Goal: Task Accomplishment & Management: Use online tool/utility

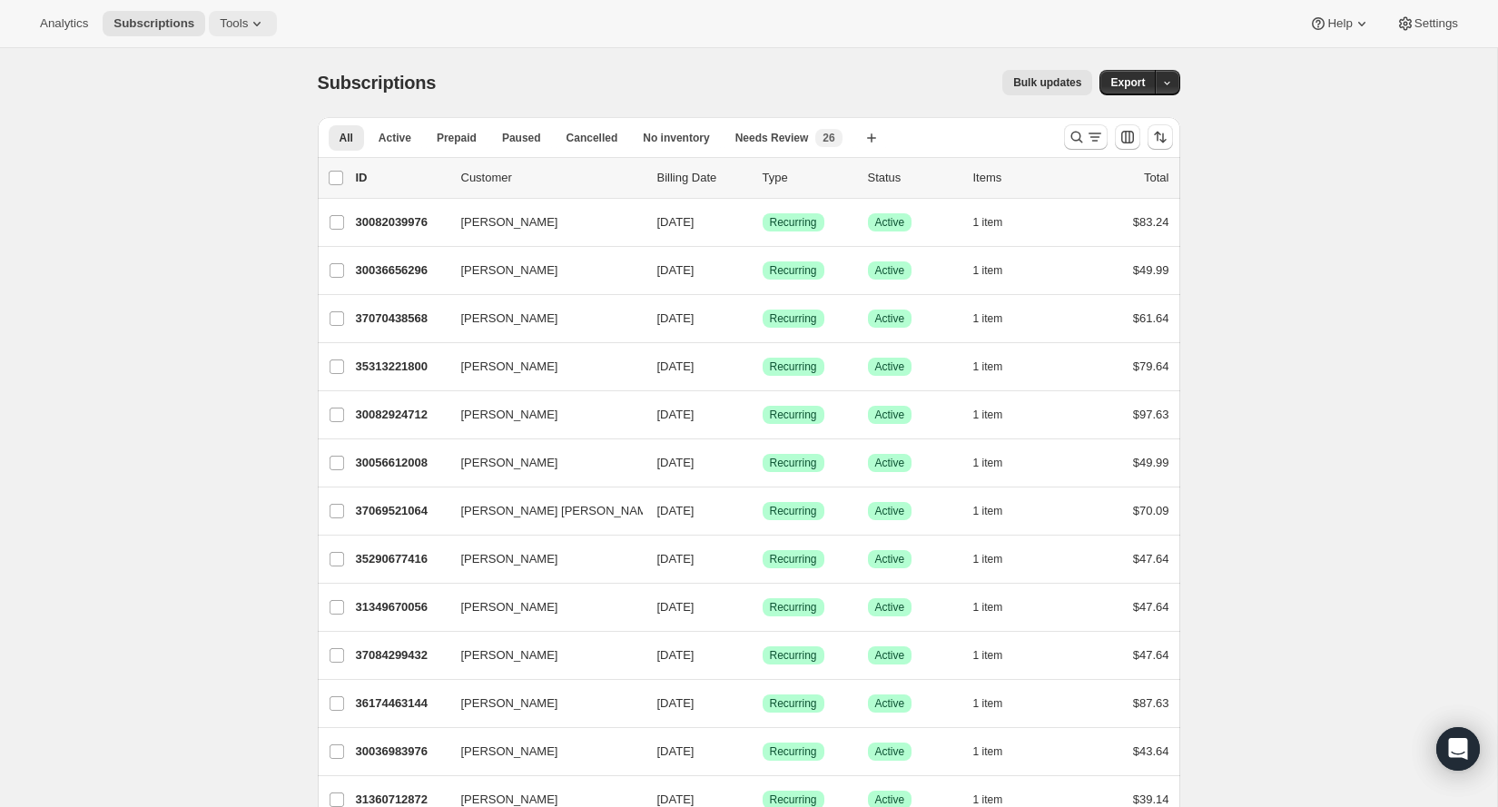
click at [261, 20] on icon at bounding box center [257, 24] width 18 height 18
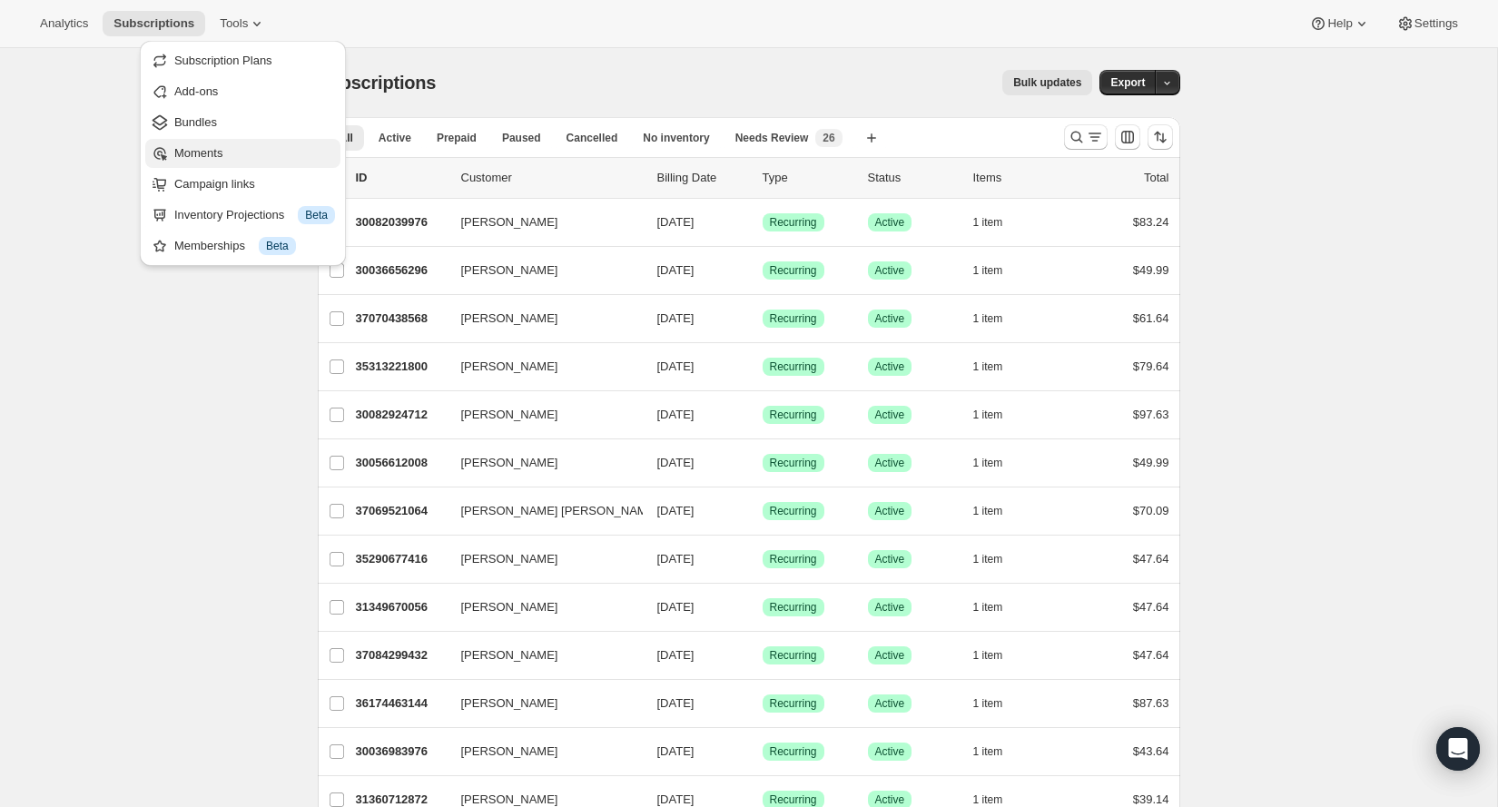
click at [233, 163] on button "Moments" at bounding box center [242, 153] width 195 height 29
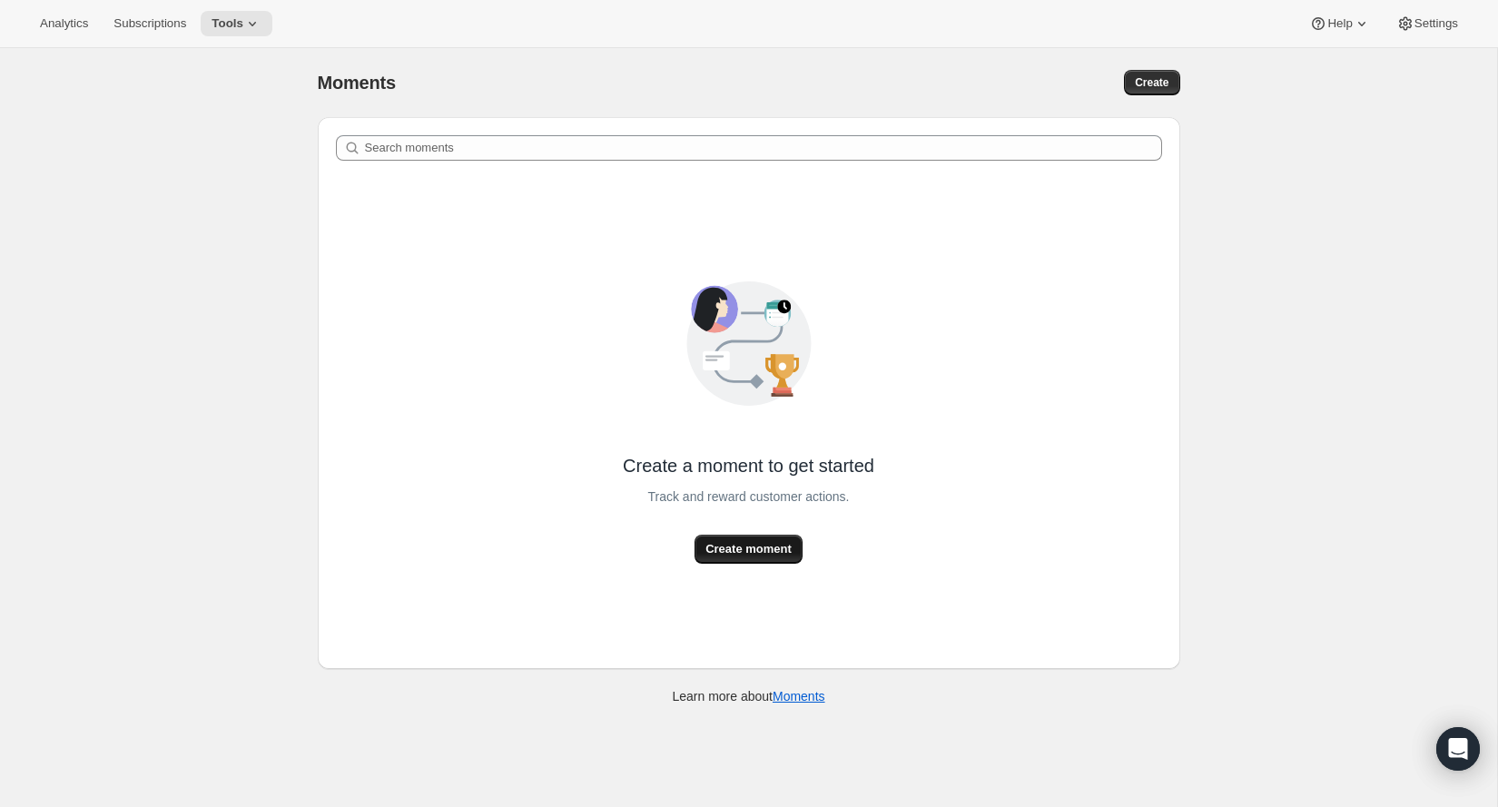
click at [722, 556] on span "Create moment" at bounding box center [748, 549] width 86 height 18
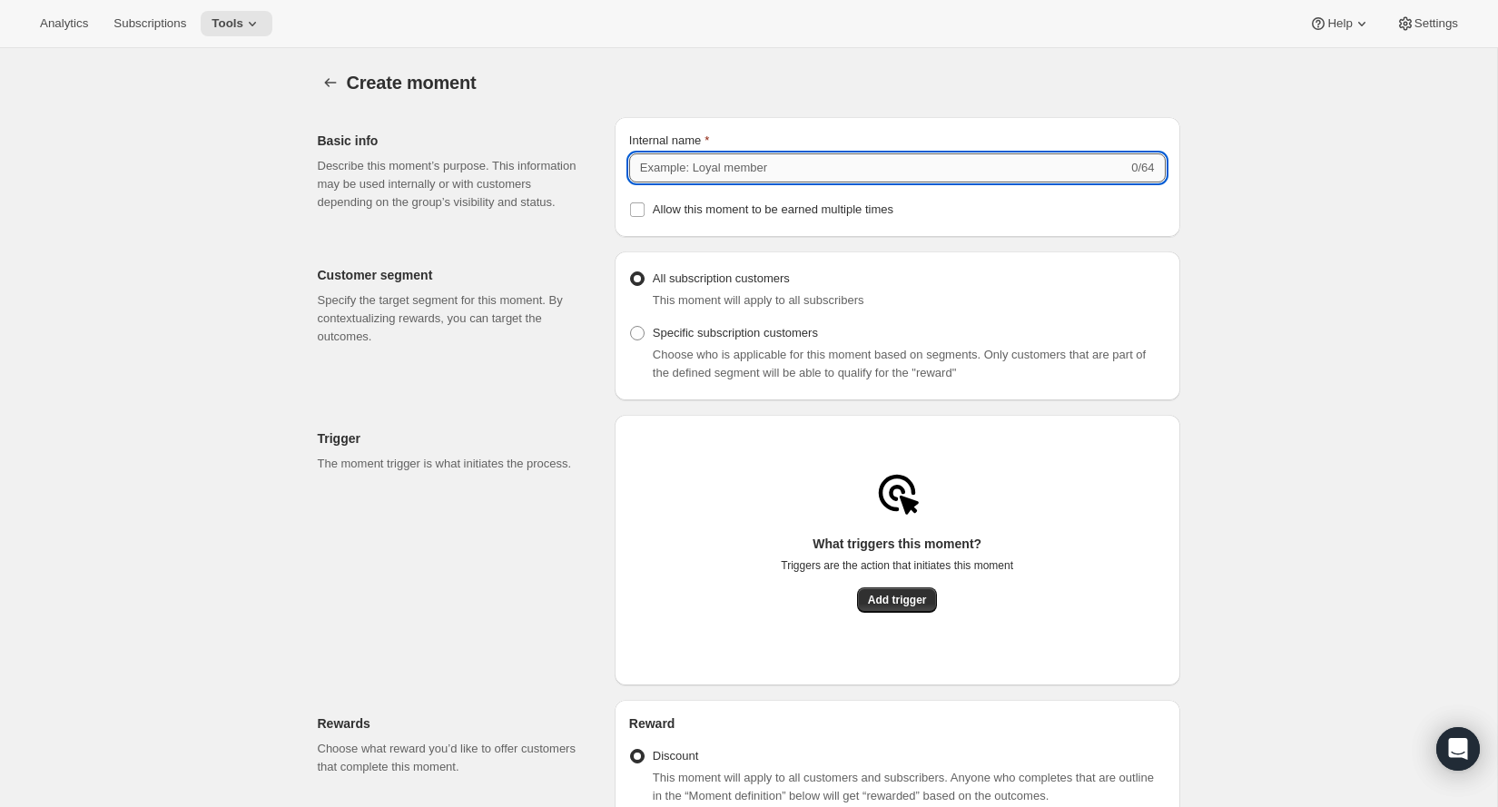
click at [721, 179] on input "Internal name" at bounding box center [878, 167] width 498 height 29
type input "Subscription 2"
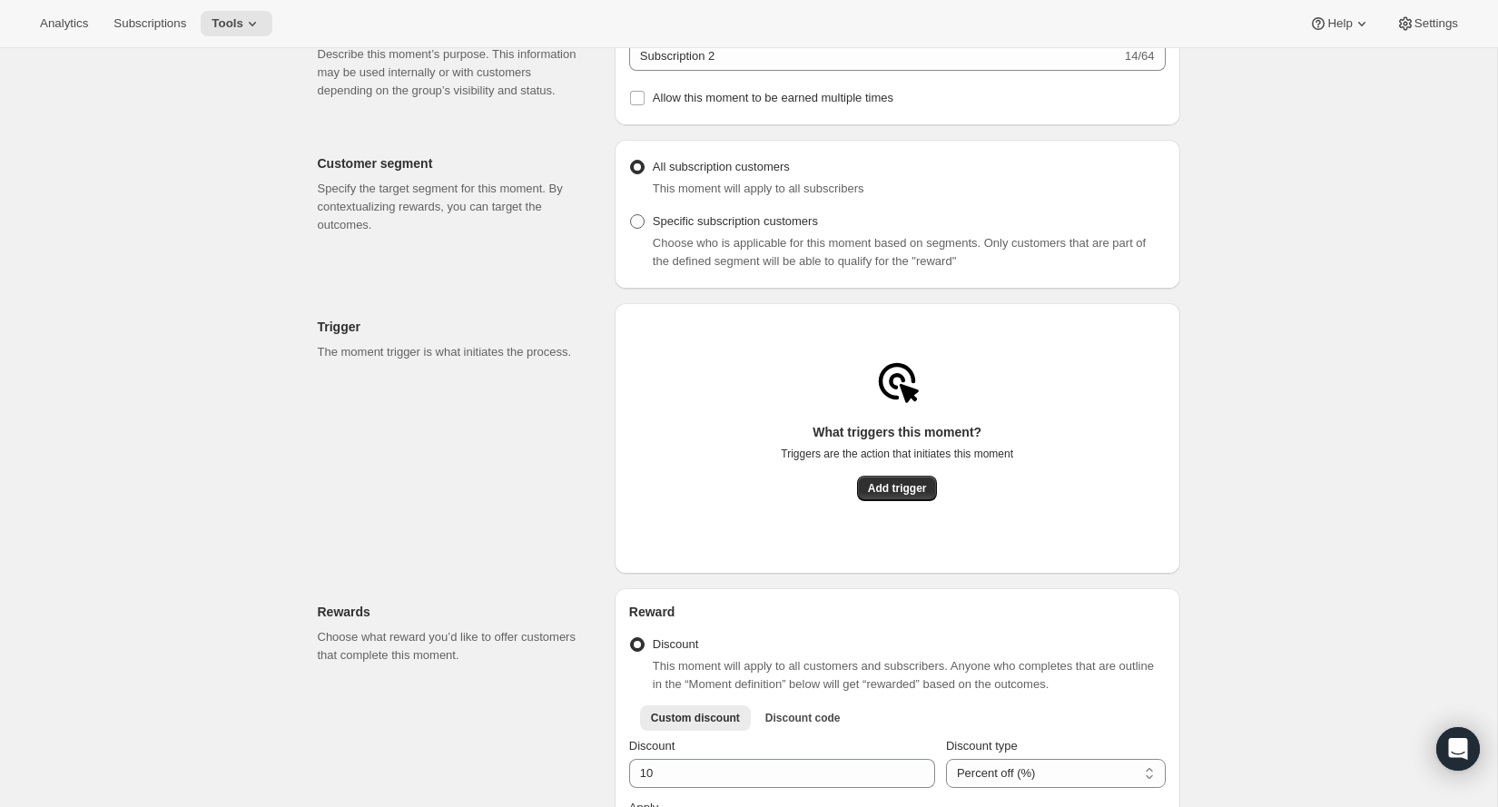
scroll to position [105, 0]
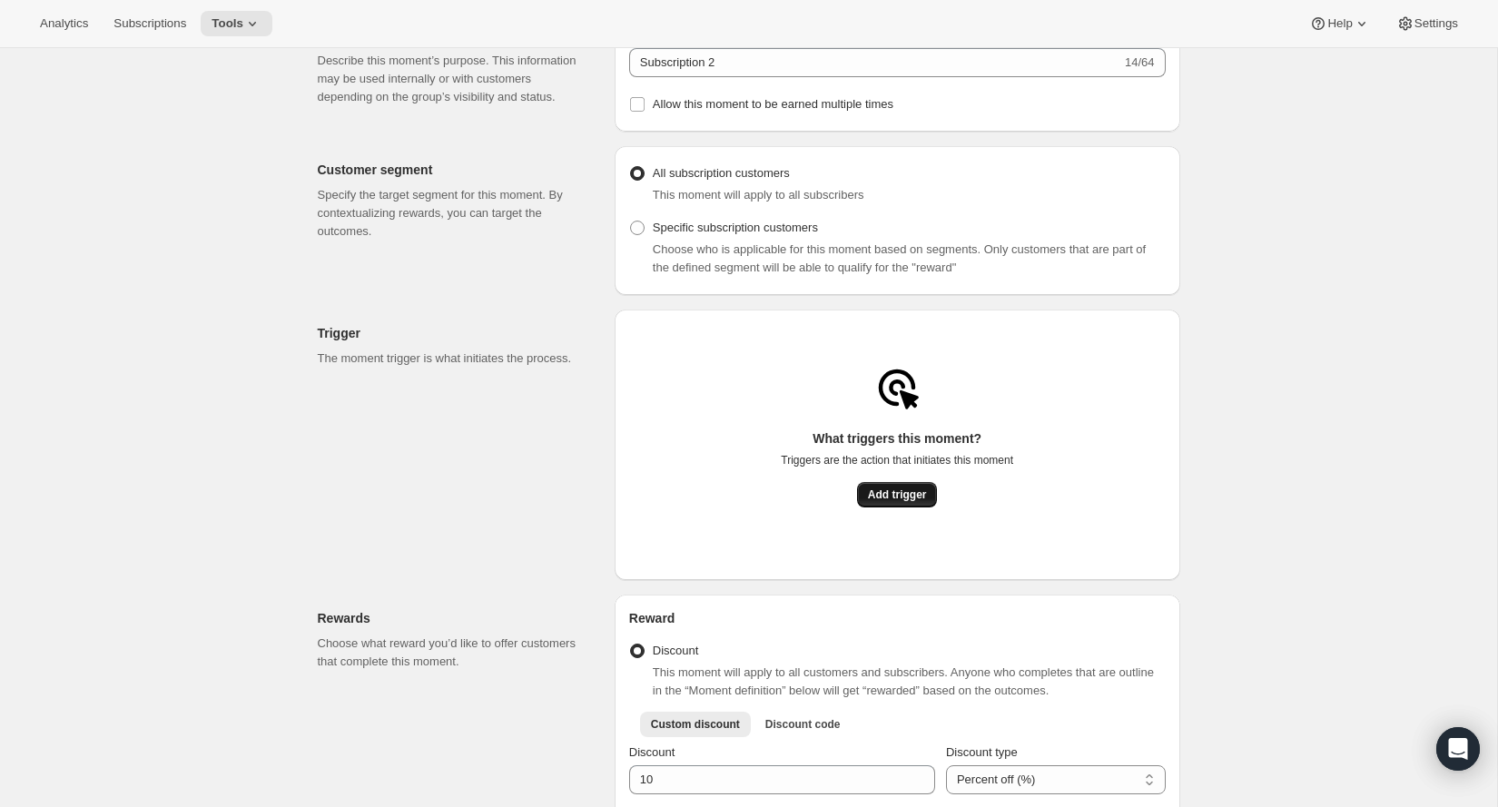
click at [880, 492] on button "Add trigger" at bounding box center [897, 494] width 81 height 25
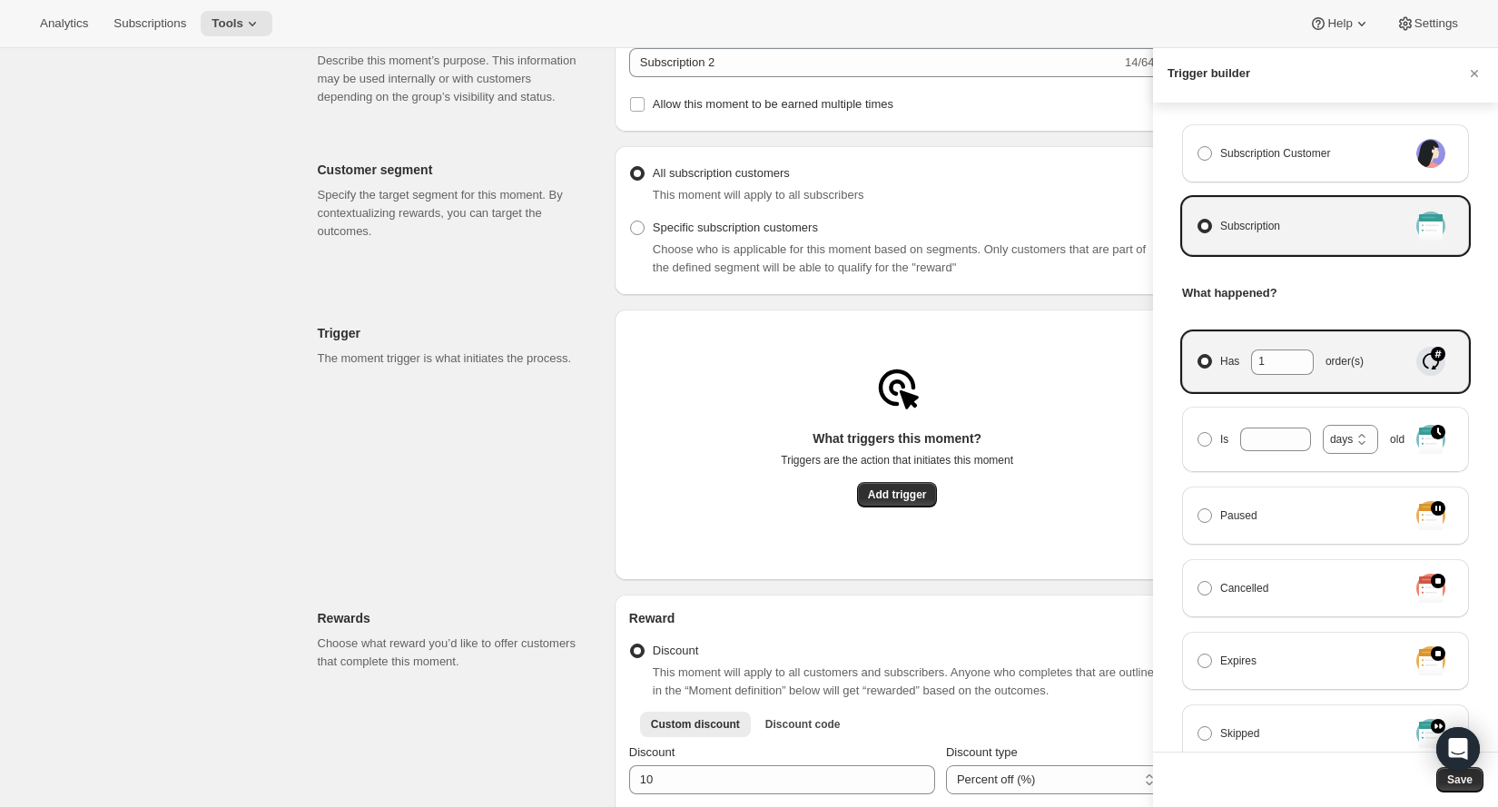
scroll to position [98, 0]
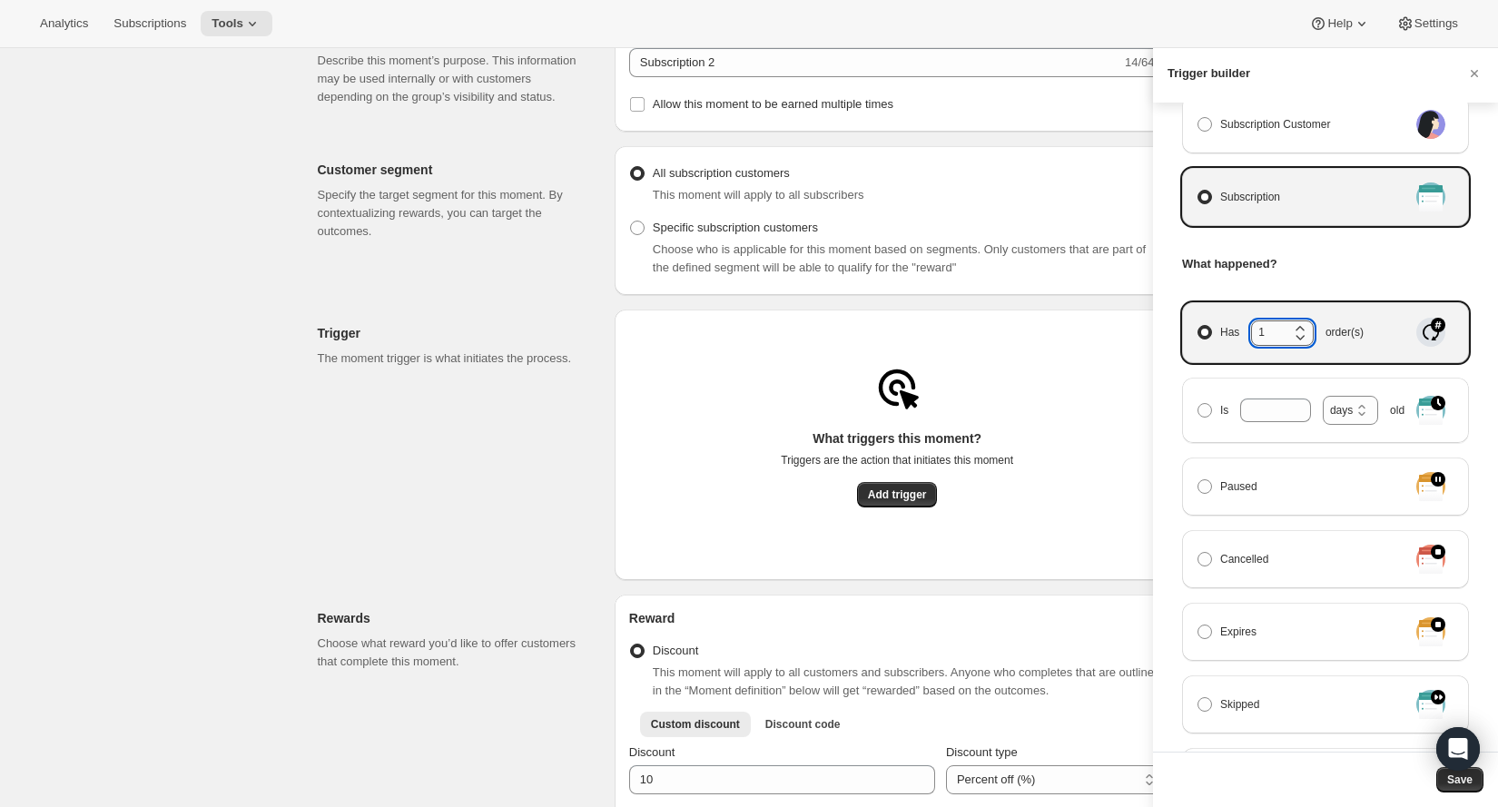
click at [1283, 333] on input "1" at bounding box center [1268, 332] width 35 height 24
type input "2"
click at [1346, 266] on h3 "What happened?" at bounding box center [1325, 264] width 287 height 18
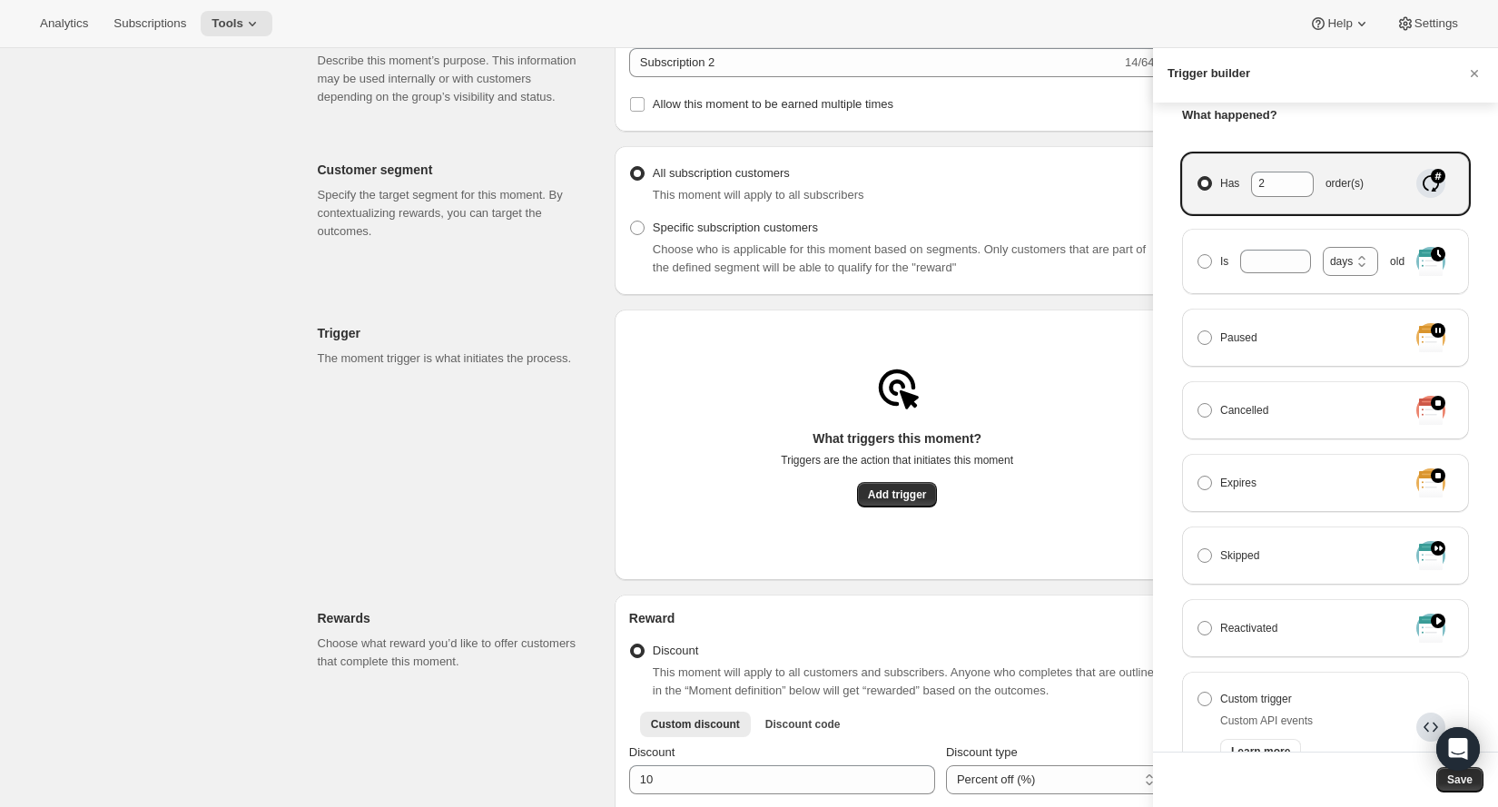
scroll to position [0, 0]
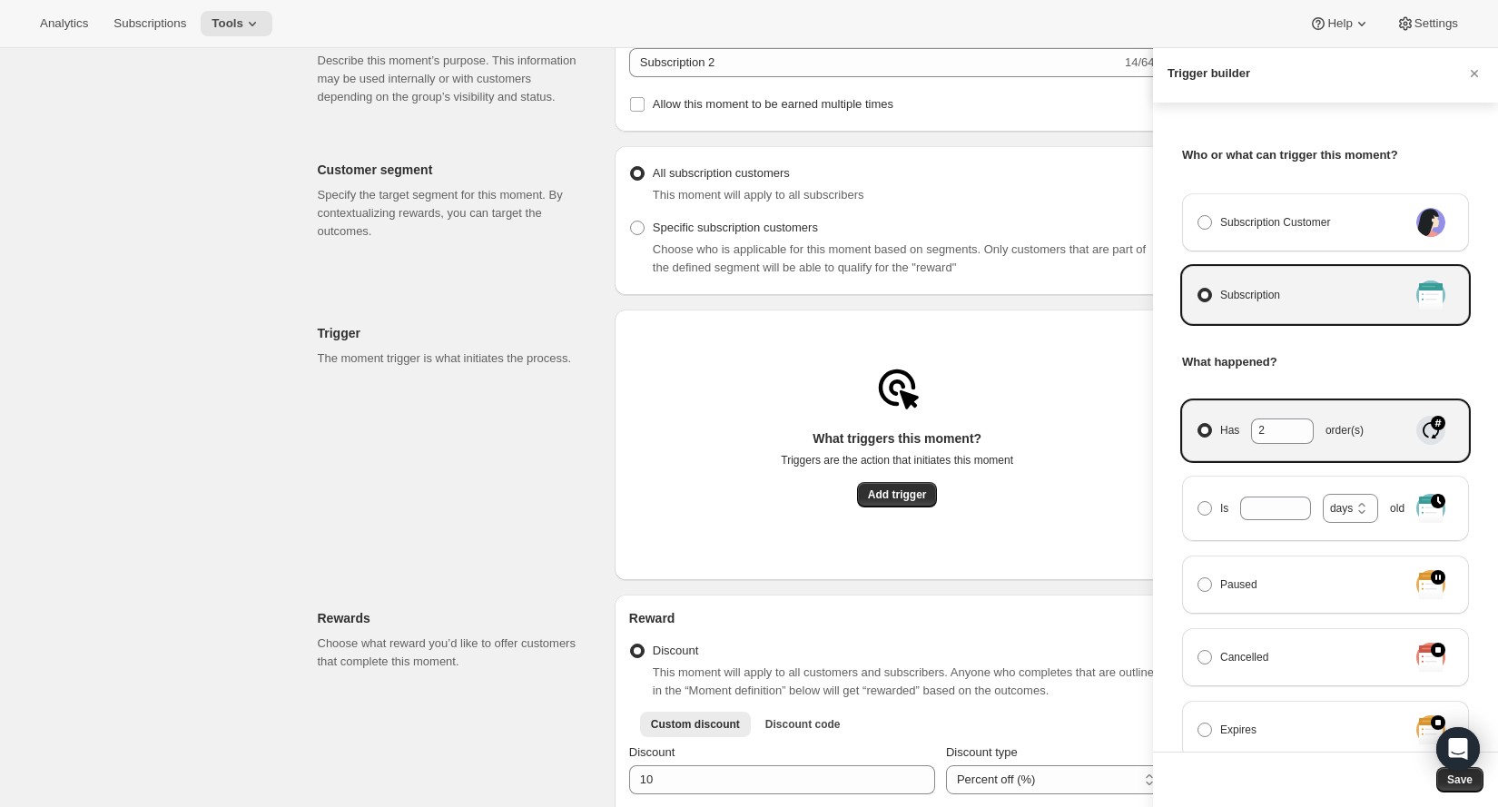
click at [566, 431] on div at bounding box center [749, 403] width 1498 height 807
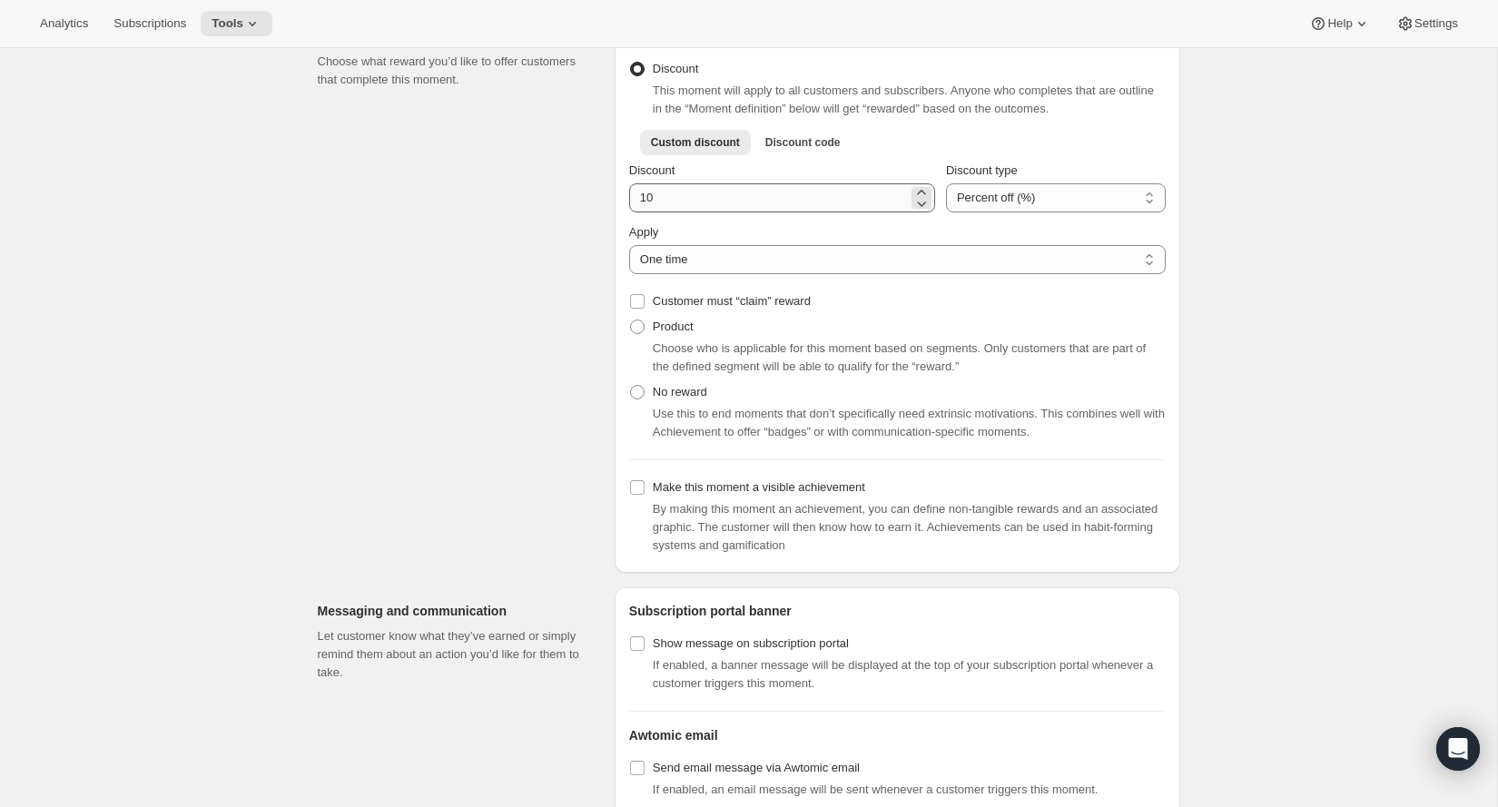
scroll to position [691, 0]
click at [644, 327] on span at bounding box center [637, 323] width 15 height 15
click at [631, 317] on input "Product" at bounding box center [630, 316] width 1 height 1
radio input "true"
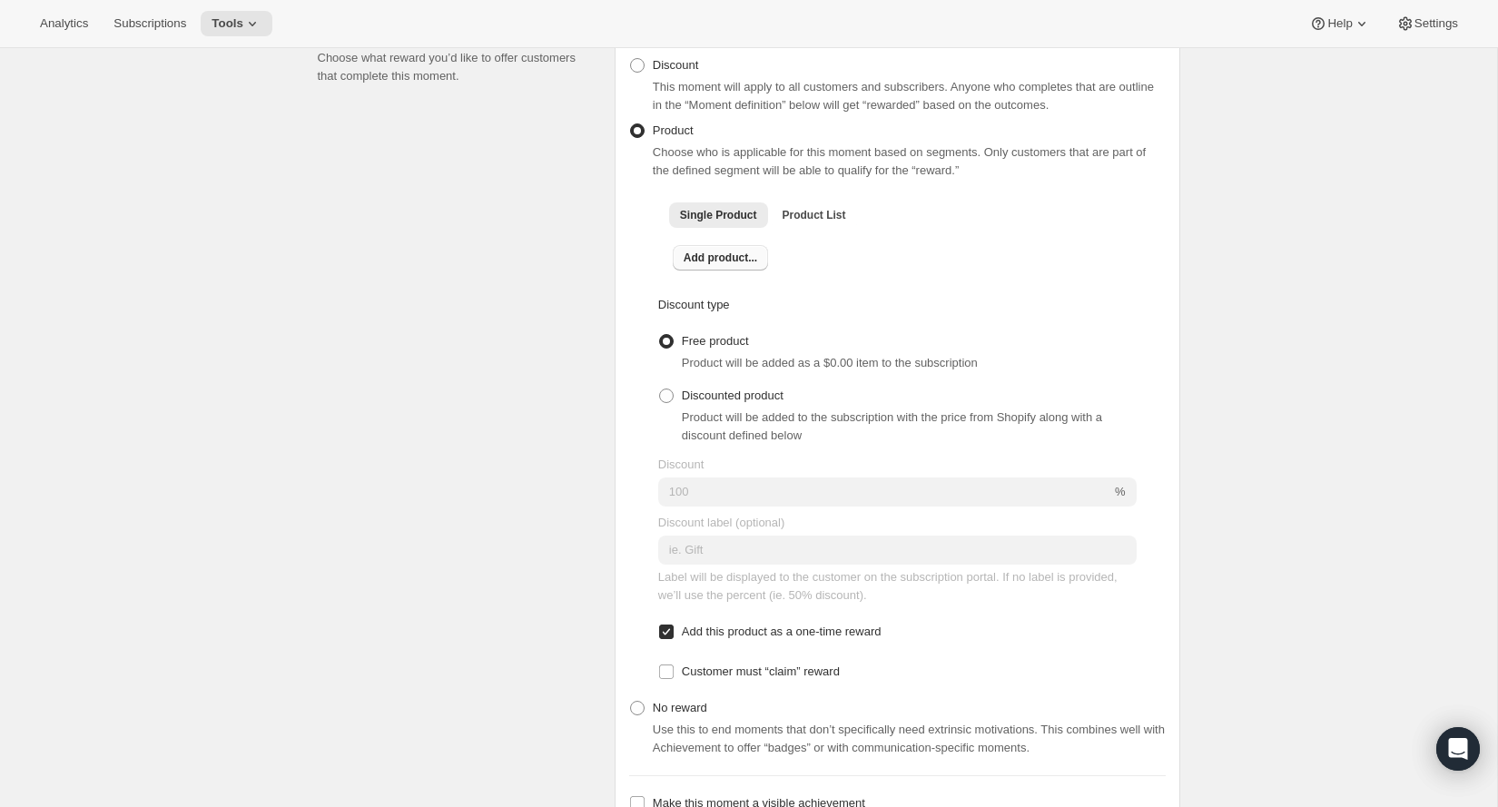
click at [747, 263] on span "Add product..." at bounding box center [721, 258] width 74 height 15
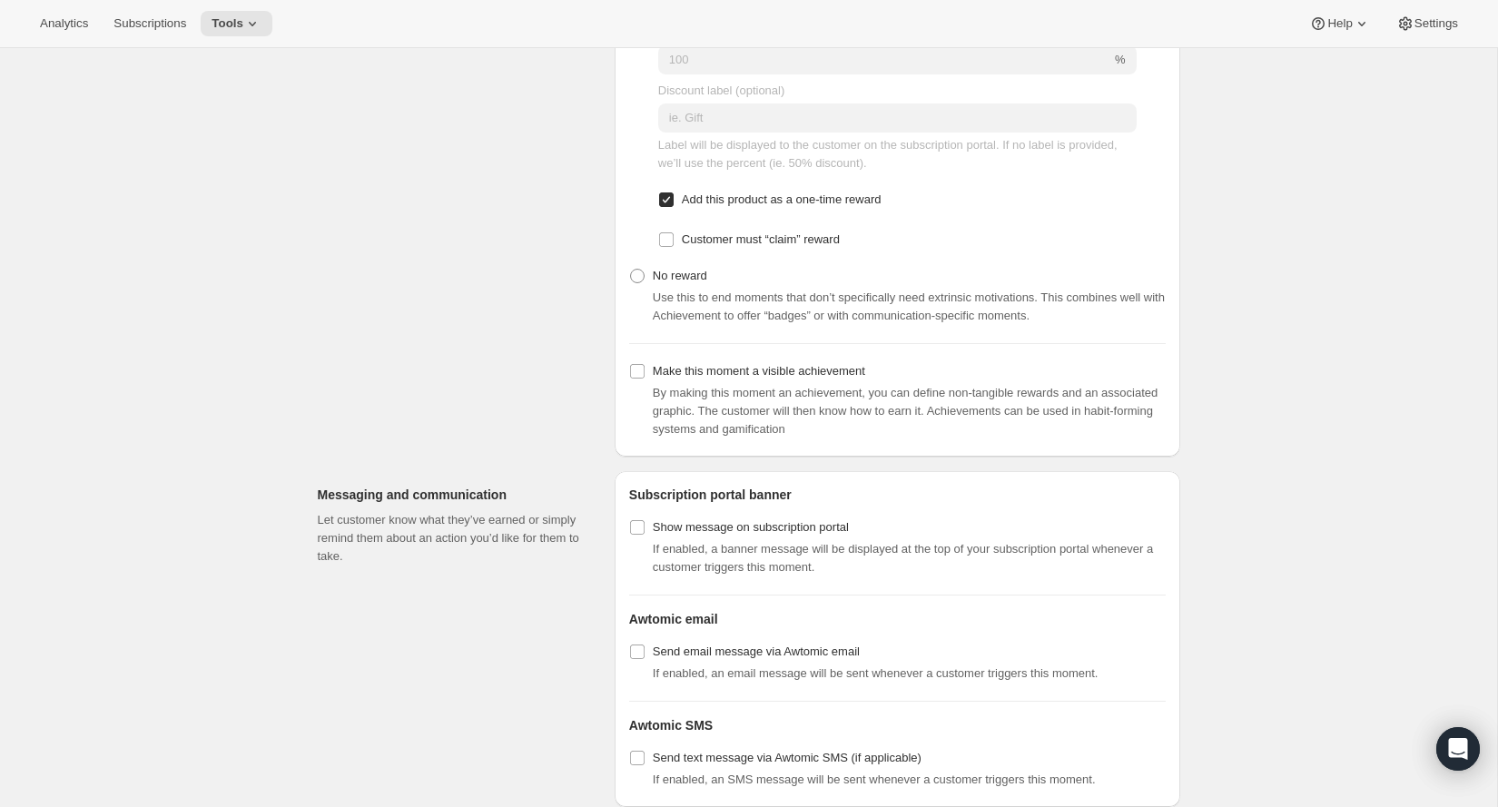
scroll to position [1167, 0]
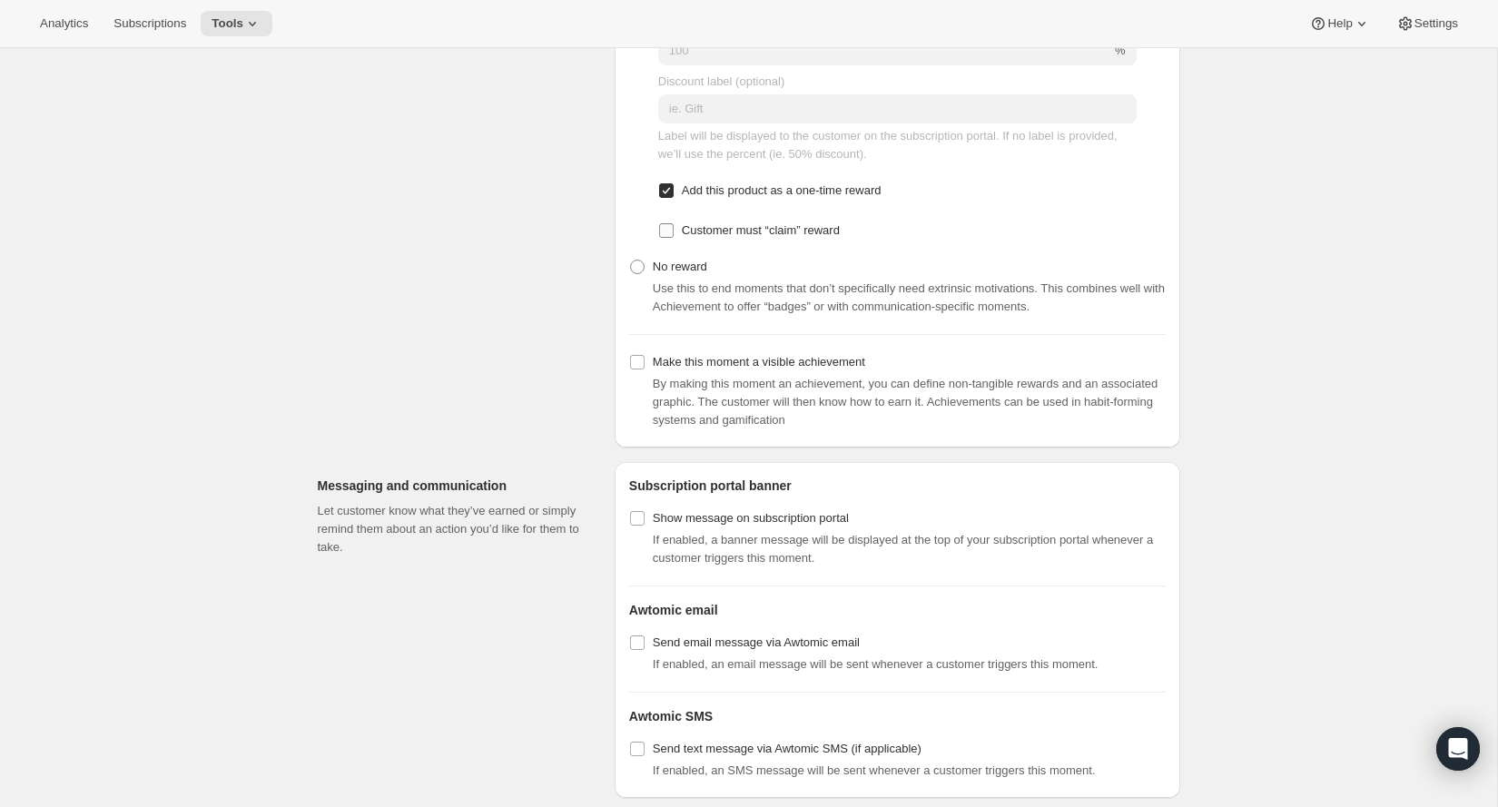
click at [794, 236] on span "Customer must “claim” reward" at bounding box center [761, 230] width 158 height 14
click at [674, 236] on input "Customer must “claim” reward" at bounding box center [666, 230] width 15 height 15
checkbox input "true"
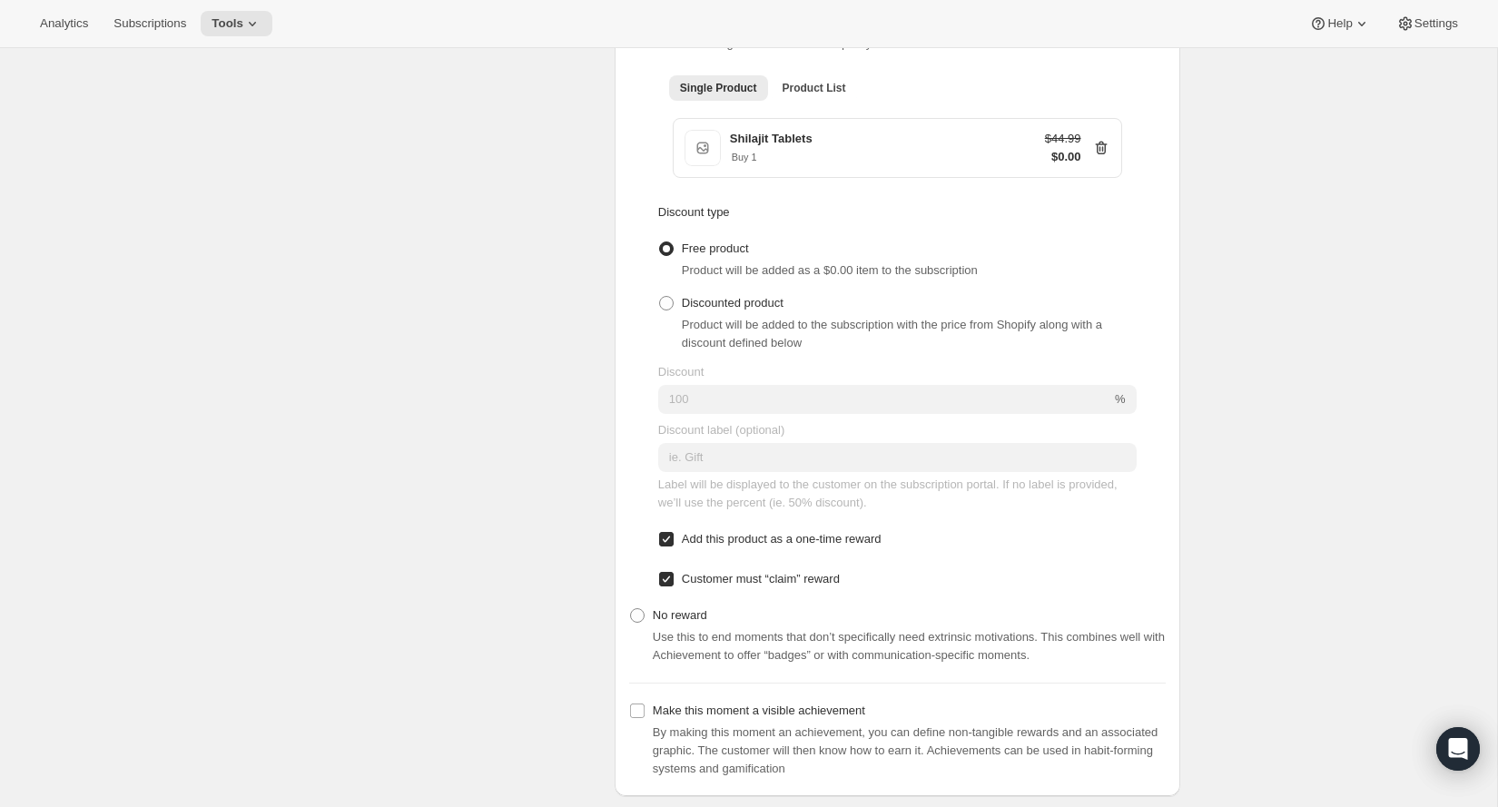
scroll to position [817, 0]
click at [727, 587] on span "Customer must “claim” reward" at bounding box center [761, 580] width 158 height 14
click at [674, 587] on input "Customer must “claim” reward" at bounding box center [666, 580] width 15 height 15
click at [730, 585] on span "Customer must “claim” reward" at bounding box center [761, 580] width 158 height 14
click at [674, 585] on input "Customer must “claim” reward" at bounding box center [666, 580] width 15 height 15
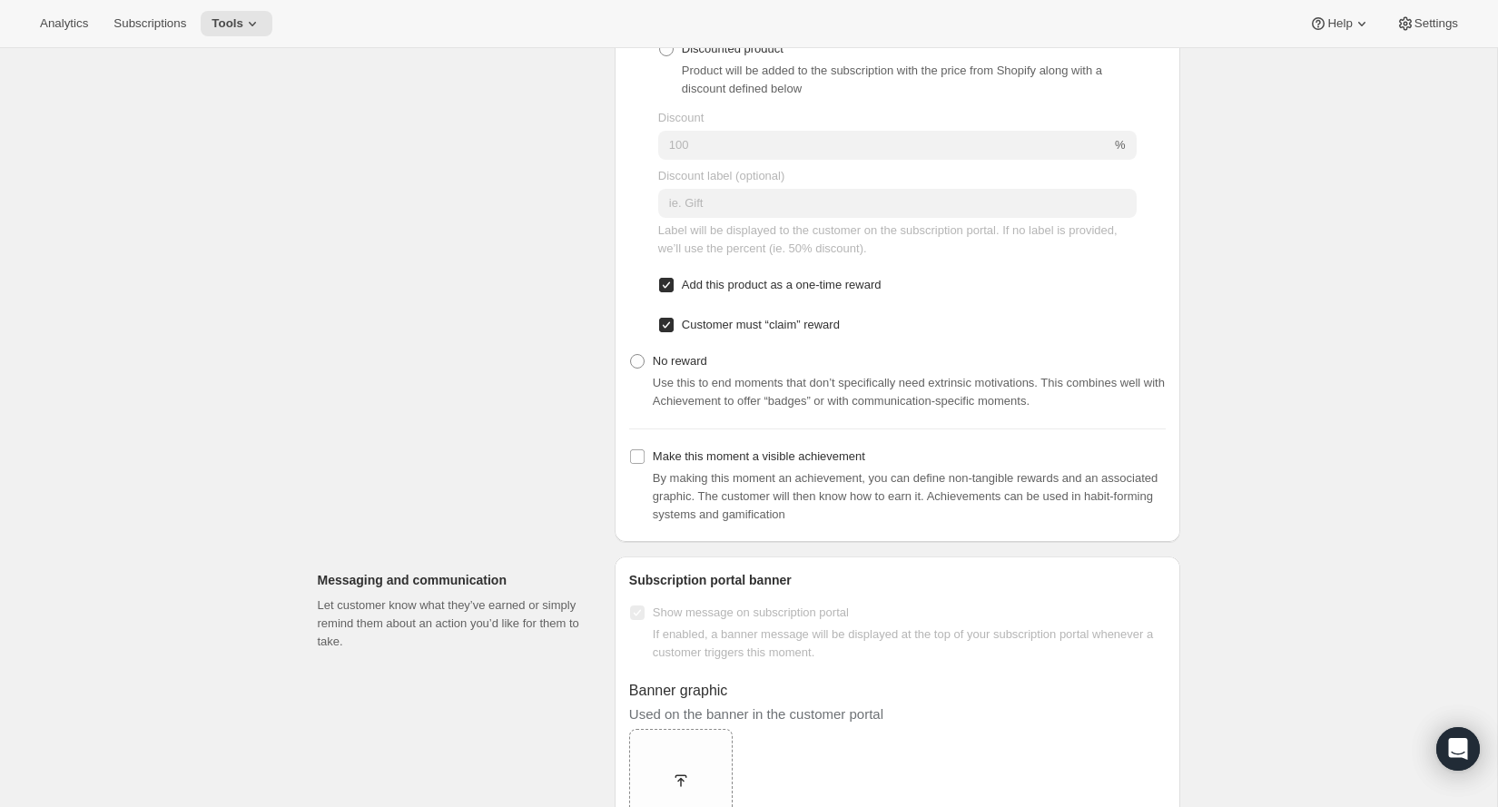
scroll to position [1145, 0]
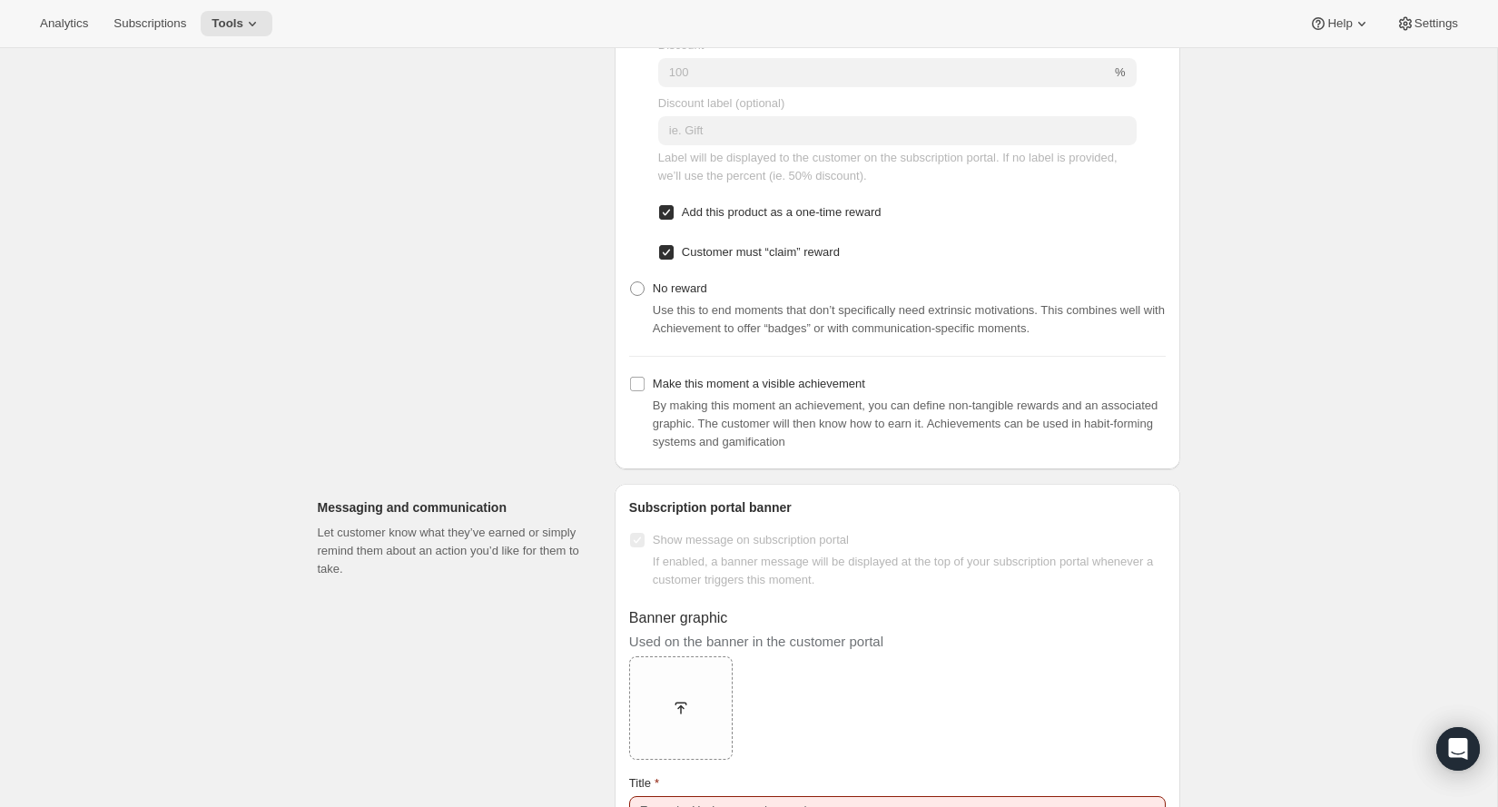
click at [663, 253] on input "Customer must “claim” reward" at bounding box center [666, 252] width 15 height 15
checkbox input "false"
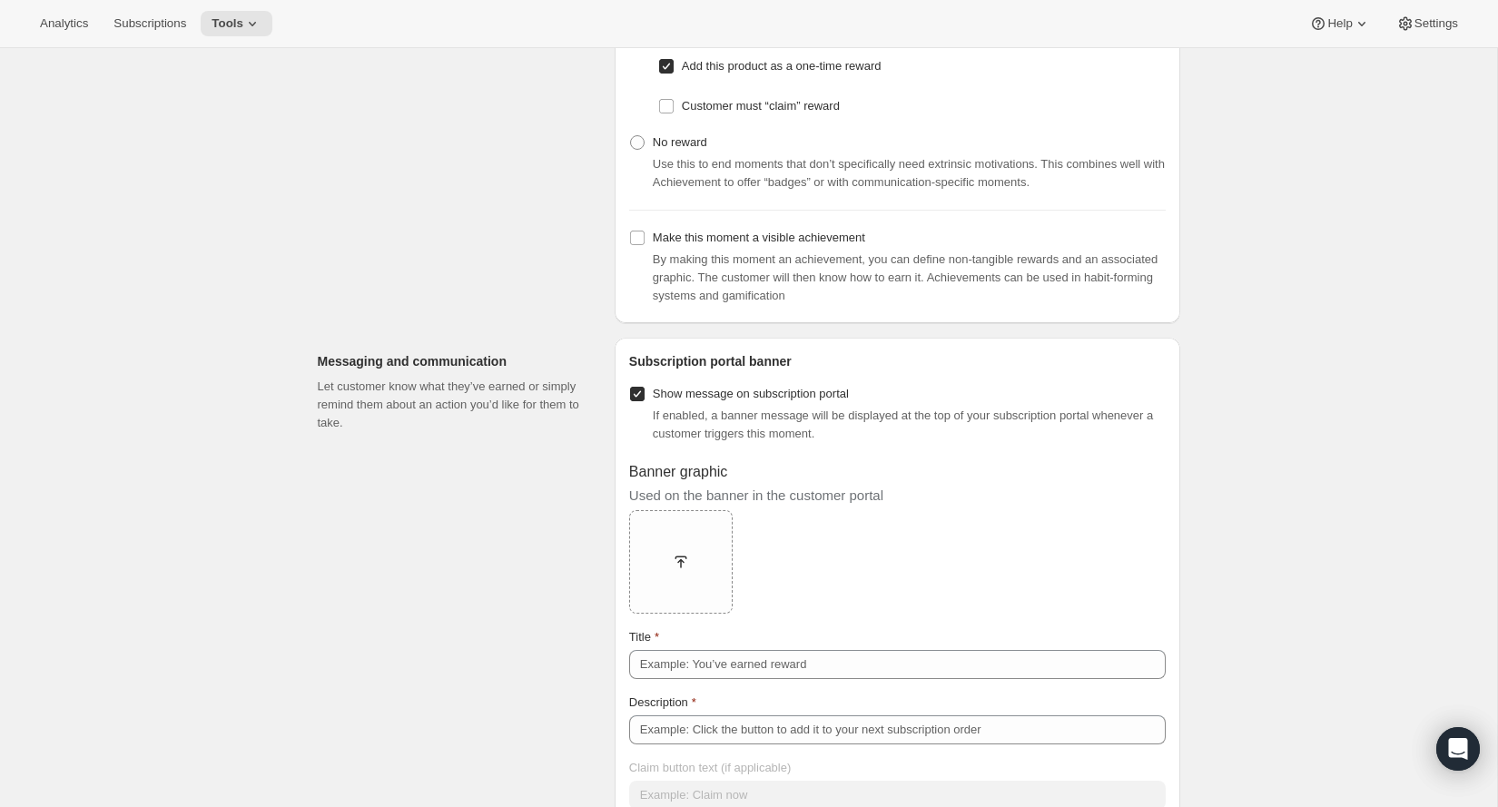
scroll to position [1306, 0]
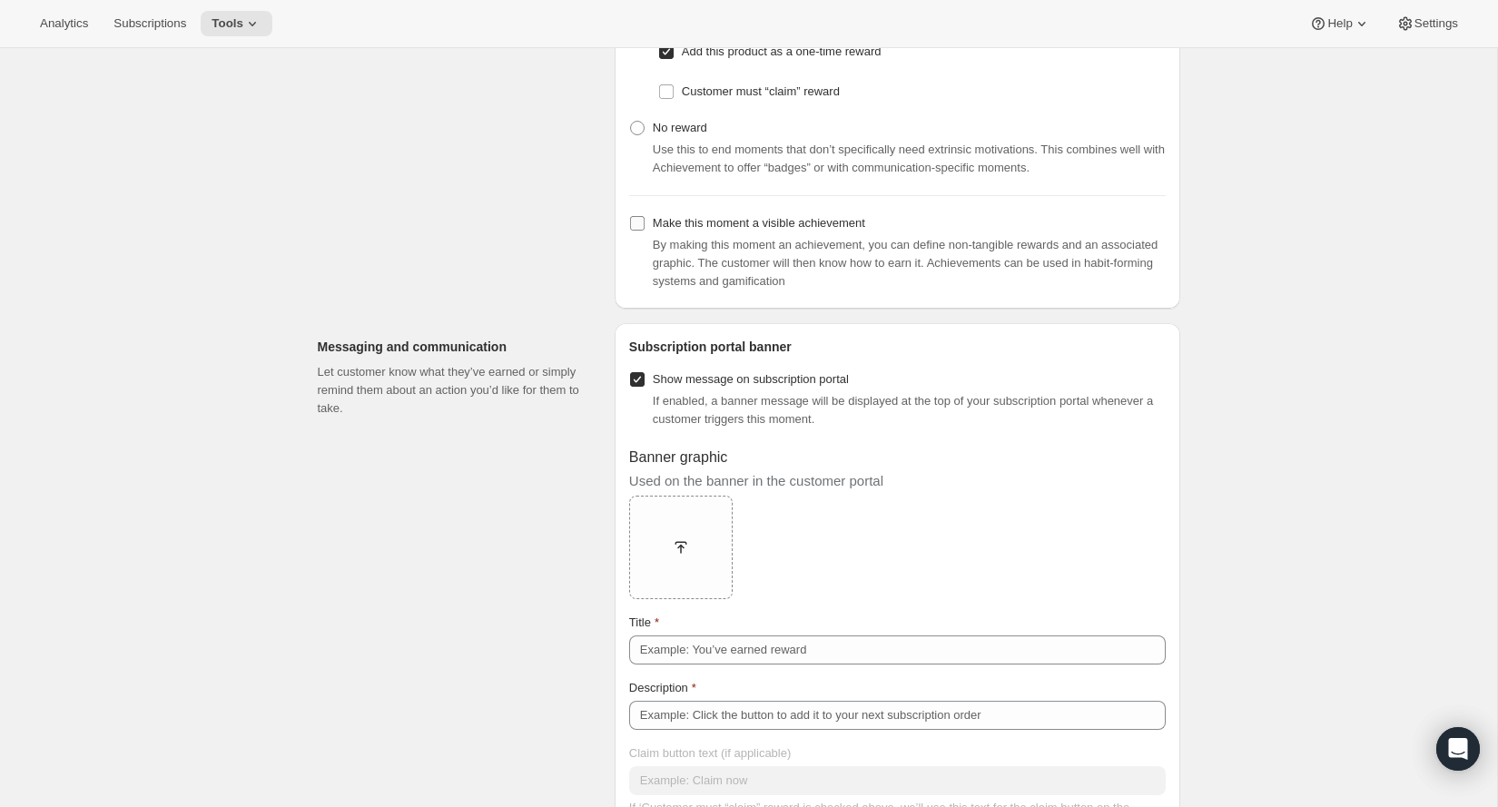
click at [638, 226] on input "Make this moment a visible achievement" at bounding box center [637, 223] width 15 height 15
checkbox input "true"
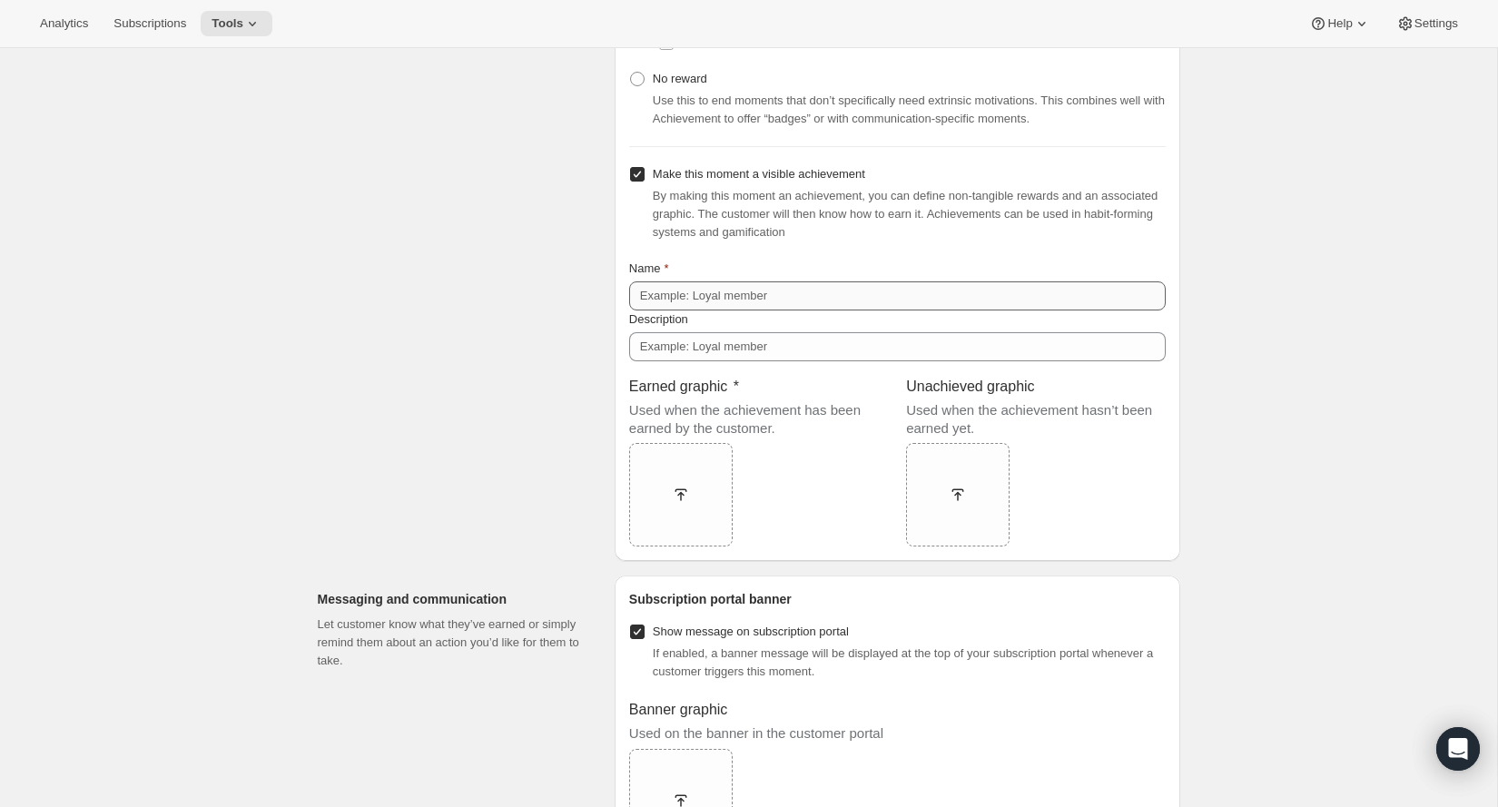
scroll to position [1356, 0]
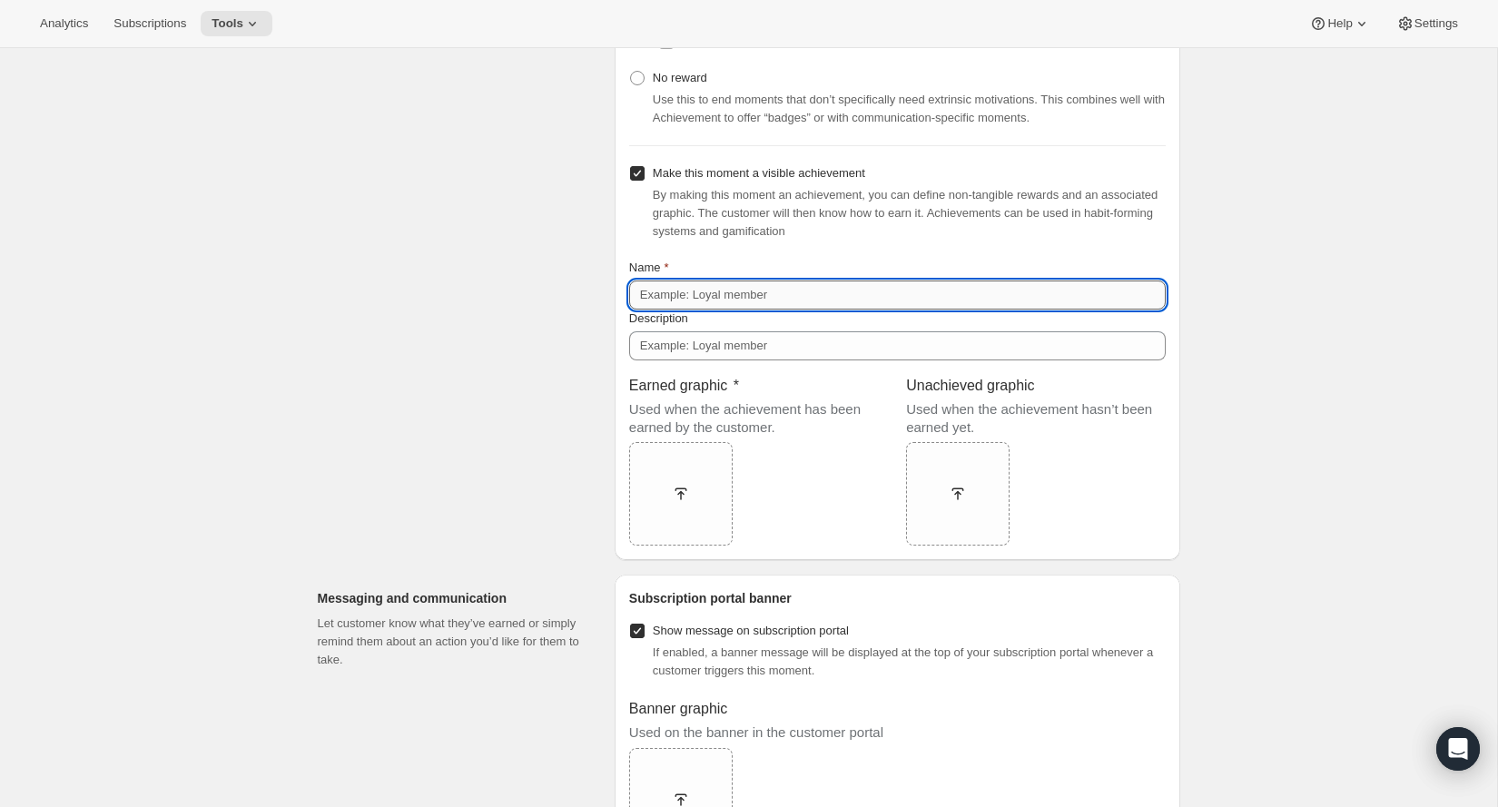
click at [786, 300] on input "Name" at bounding box center [897, 295] width 537 height 29
type input "FREE Shilajit Tablets"
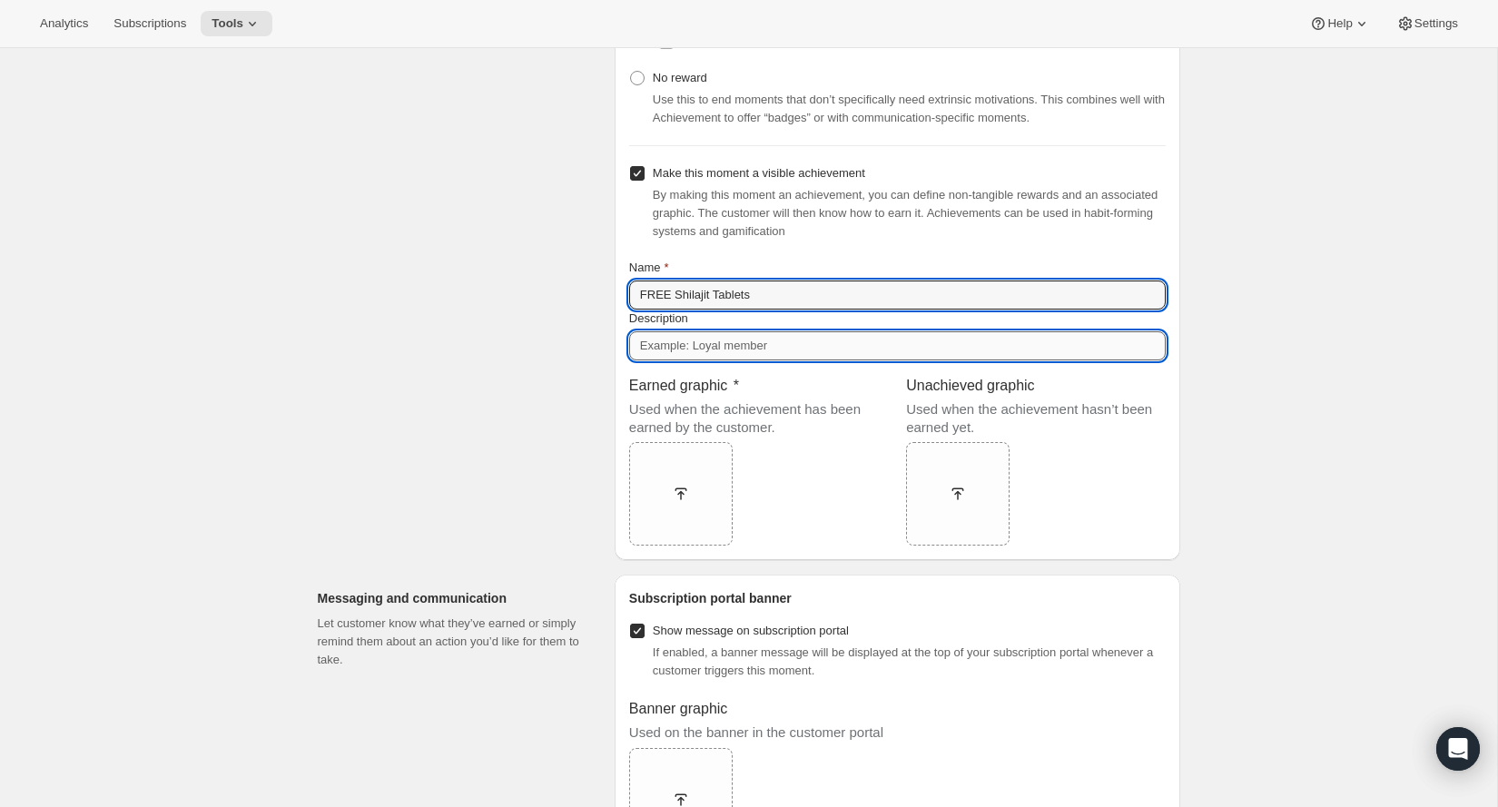
click at [759, 360] on input "Description" at bounding box center [897, 345] width 537 height 29
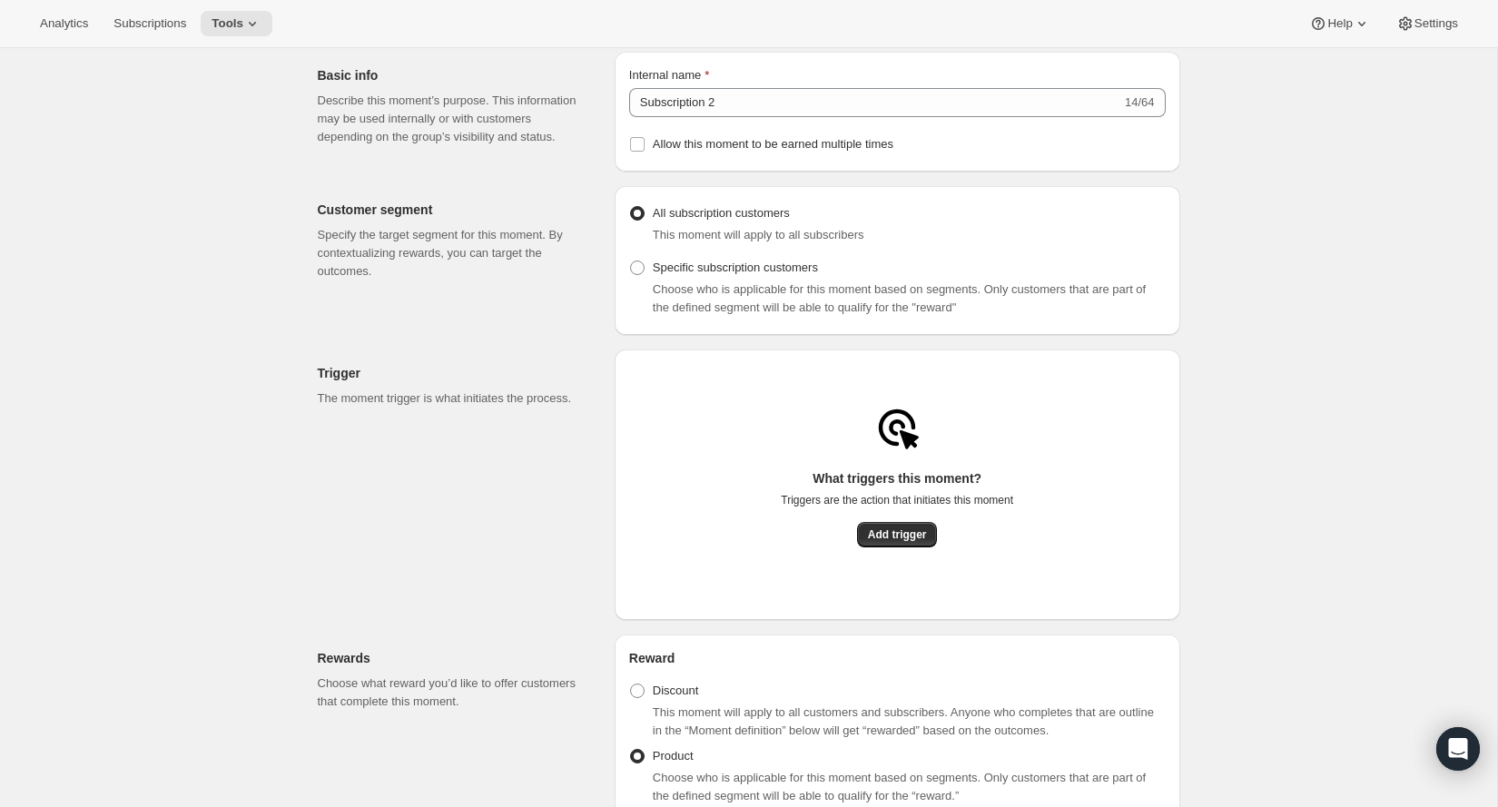
scroll to position [0, 0]
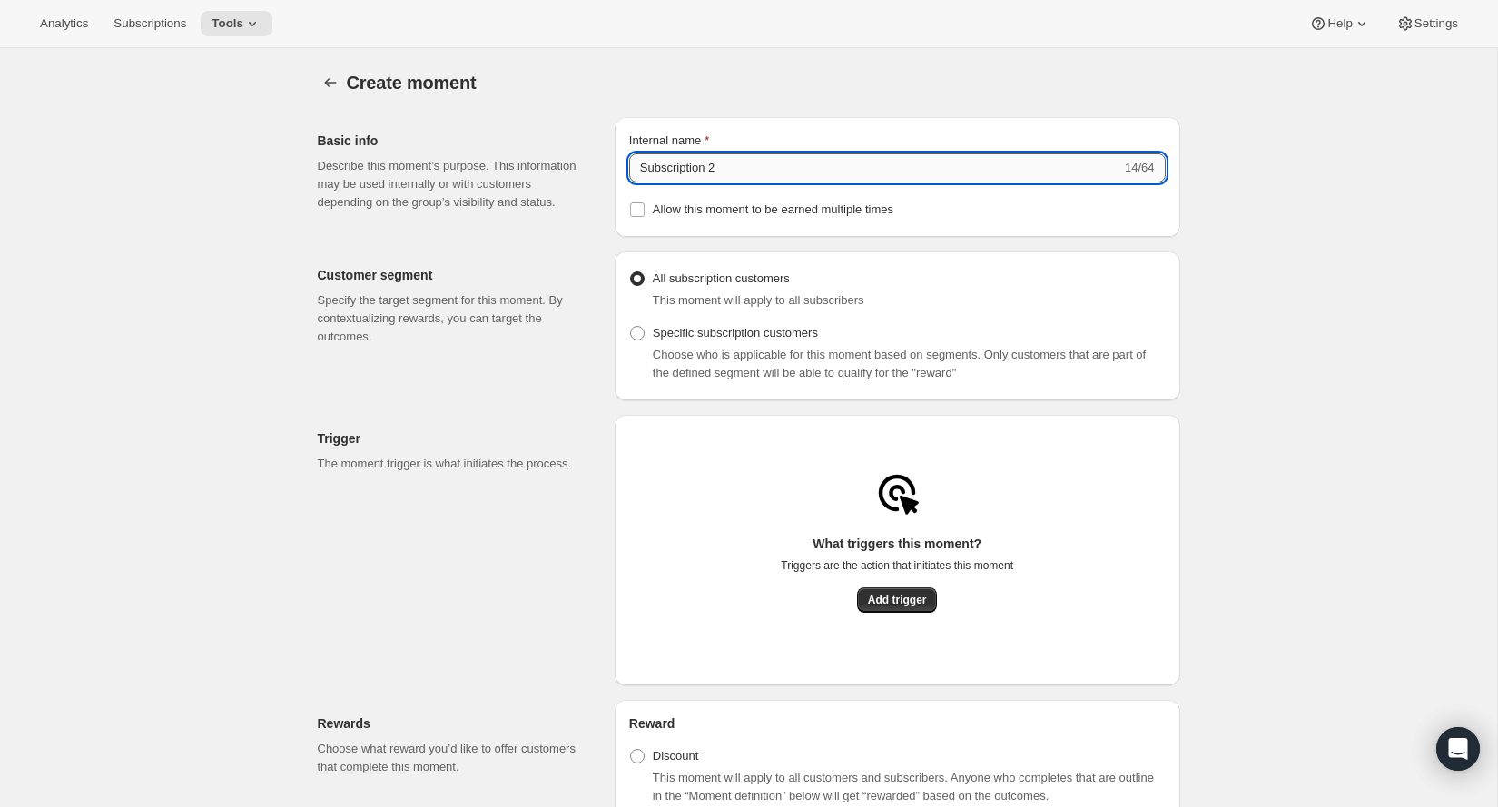
click at [736, 162] on input "Subscription 2" at bounding box center [875, 167] width 492 height 29
drag, startPoint x: 736, startPoint y: 162, endPoint x: 601, endPoint y: 170, distance: 135.5
click at [601, 170] on div "Basic info Describe this moment’s purpose. This information may be used interna…" at bounding box center [741, 170] width 877 height 134
type input "2nd Subscription"
click at [644, 61] on div "Create moment. This page is ready Create moment" at bounding box center [749, 82] width 863 height 69
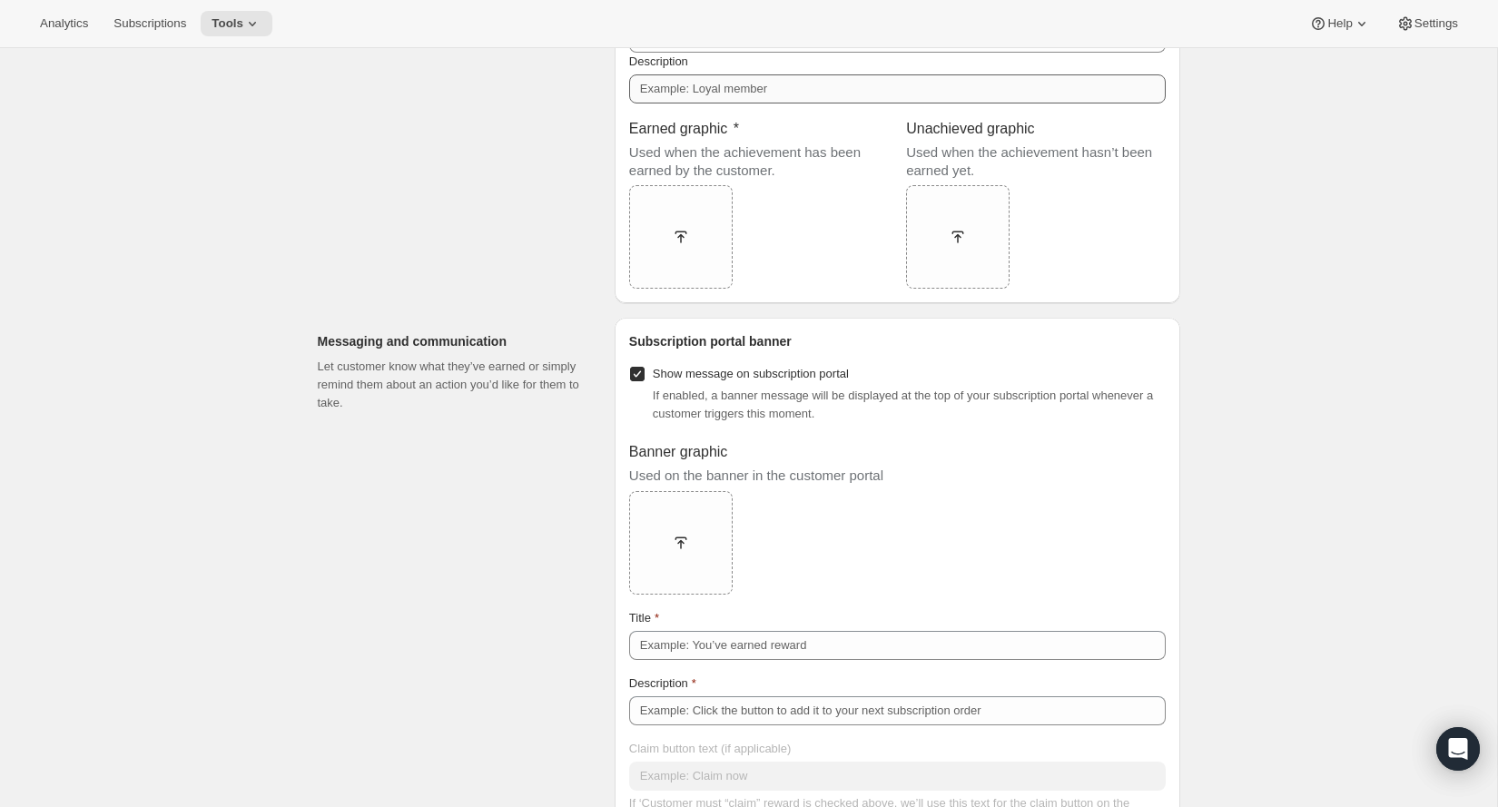
scroll to position [1965, 0]
